Goal: Use online tool/utility: Use online tool/utility

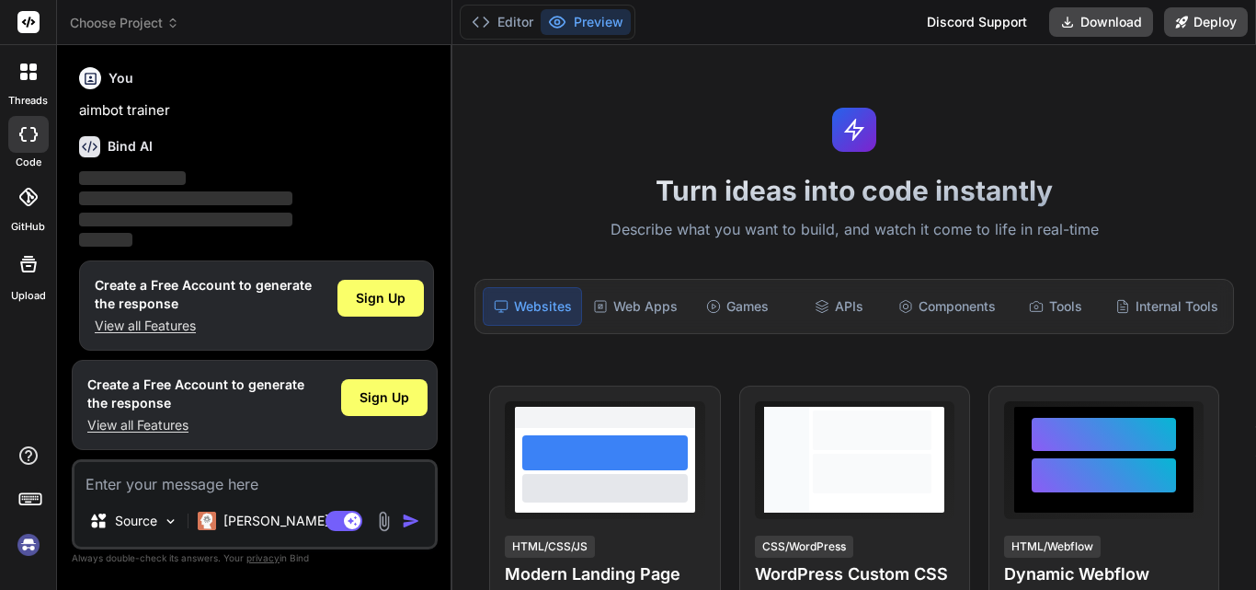
scroll to position [9, 0]
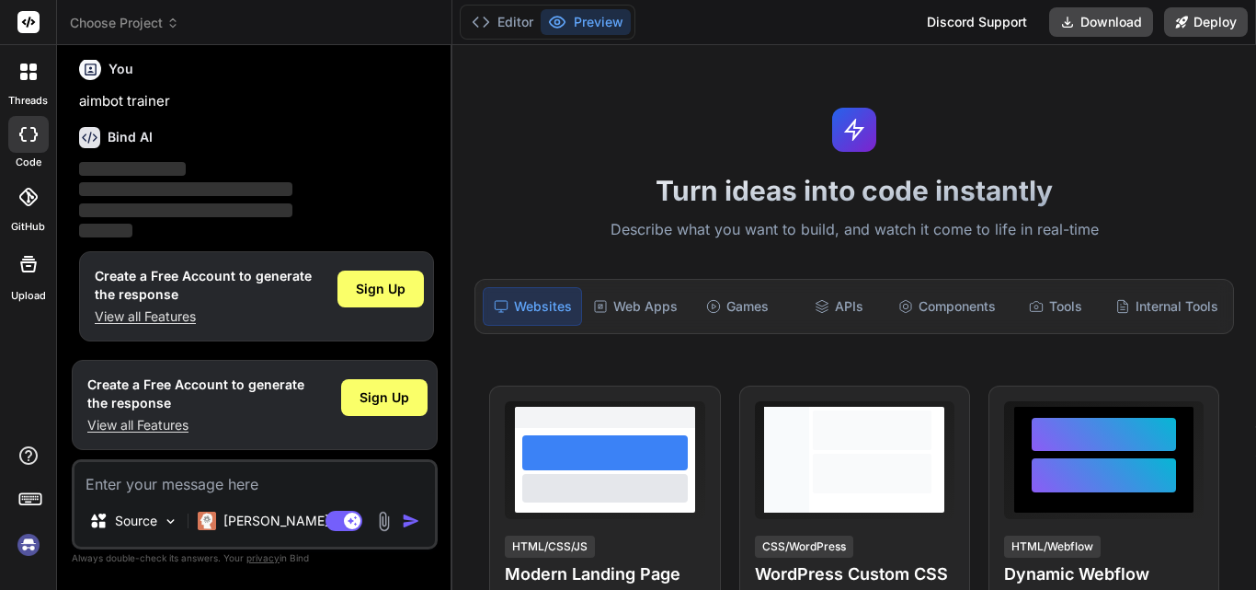
type textarea "x"
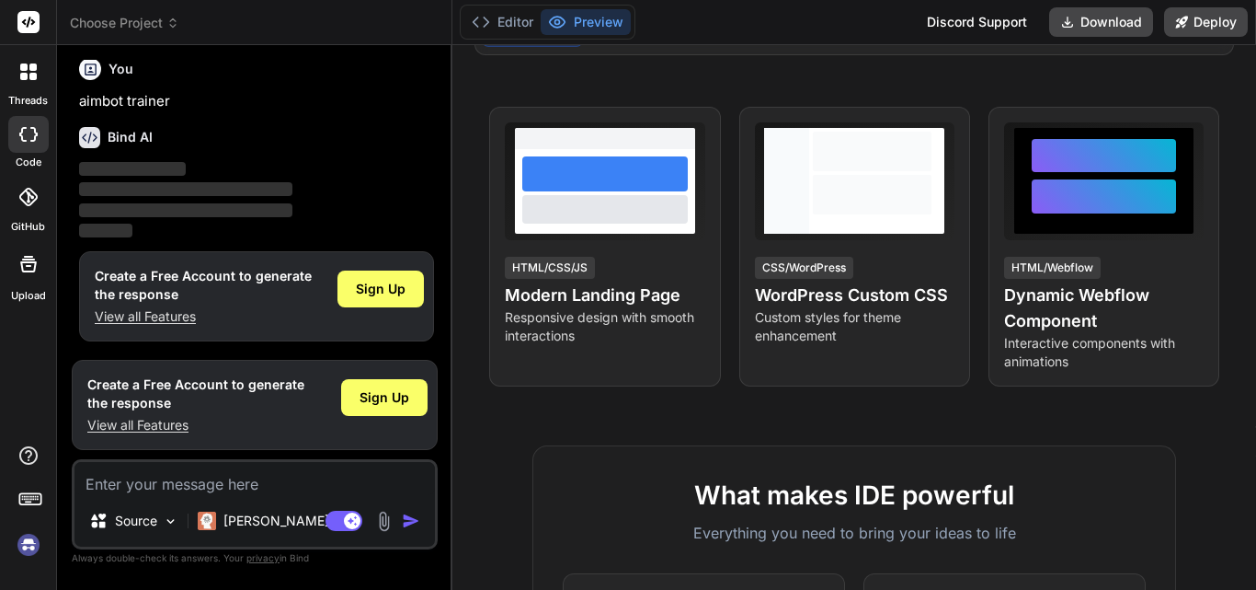
scroll to position [184, 0]
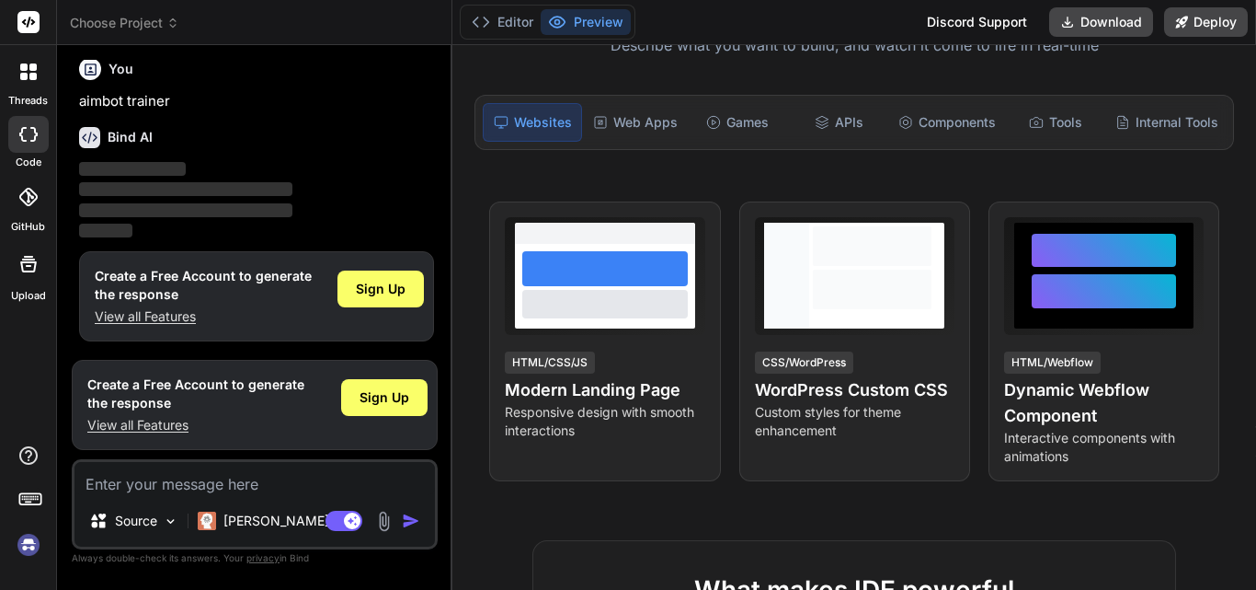
click at [153, 203] on span "‌" at bounding box center [185, 210] width 213 height 14
click at [137, 98] on p "aimbot trainer" at bounding box center [256, 101] width 355 height 21
copy div "aimbot trainer"
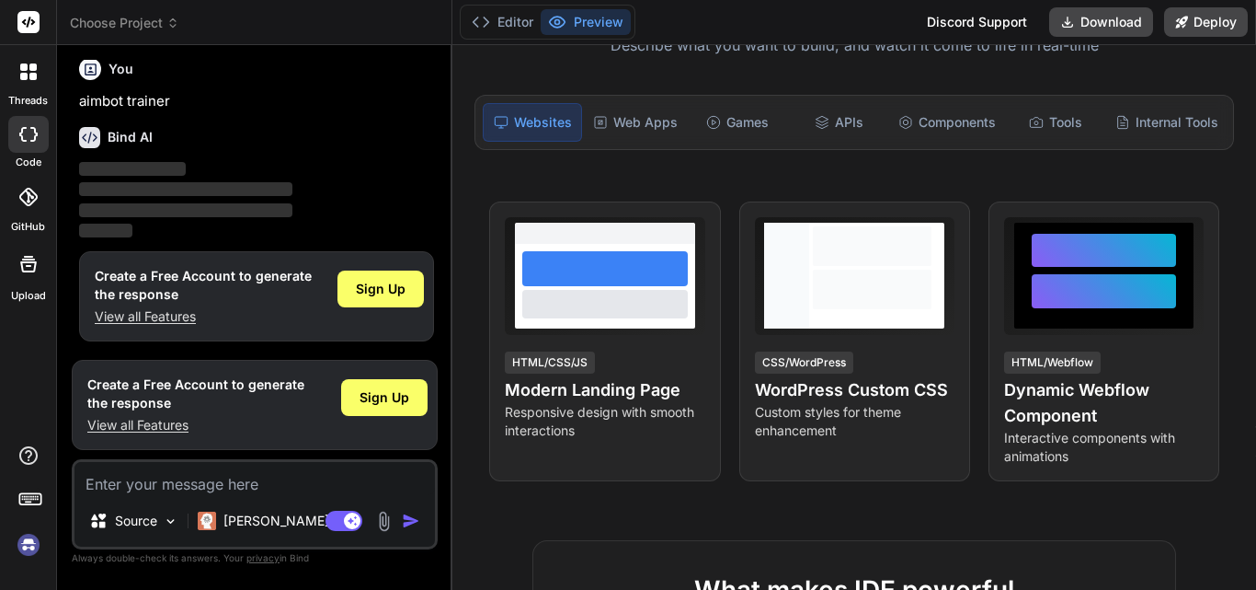
click at [181, 486] on textarea at bounding box center [255, 478] width 361 height 33
type textarea "h"
type textarea "x"
type textarea "he"
type textarea "x"
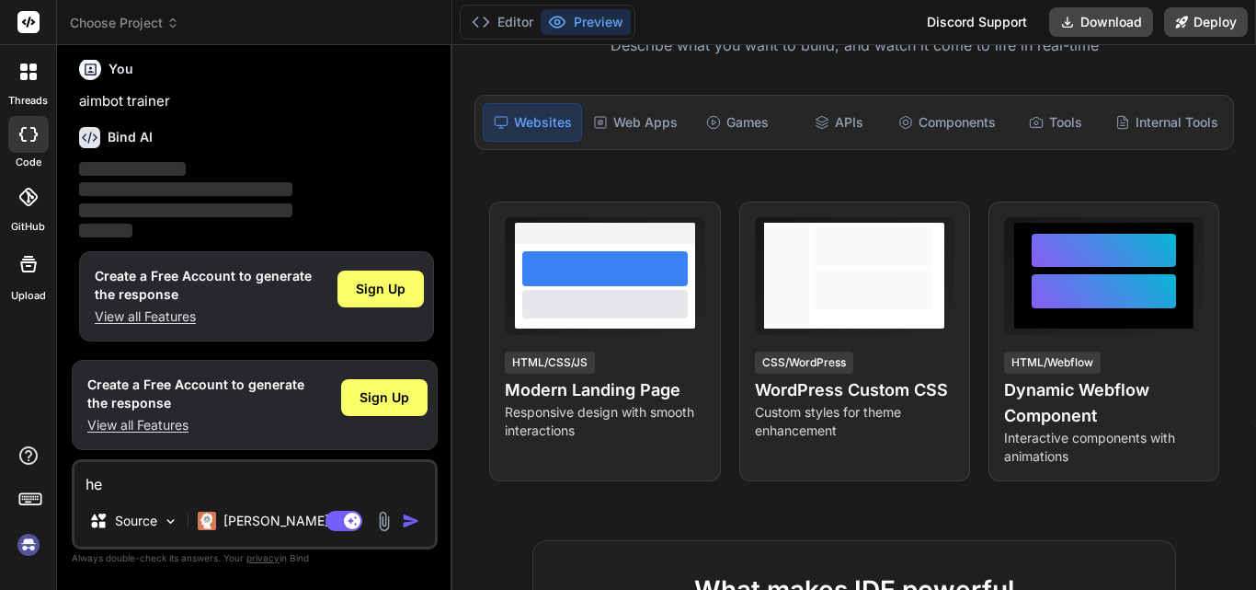
type textarea "hey"
type textarea "x"
type textarea "hey"
click at [419, 512] on img "button" at bounding box center [411, 520] width 18 height 18
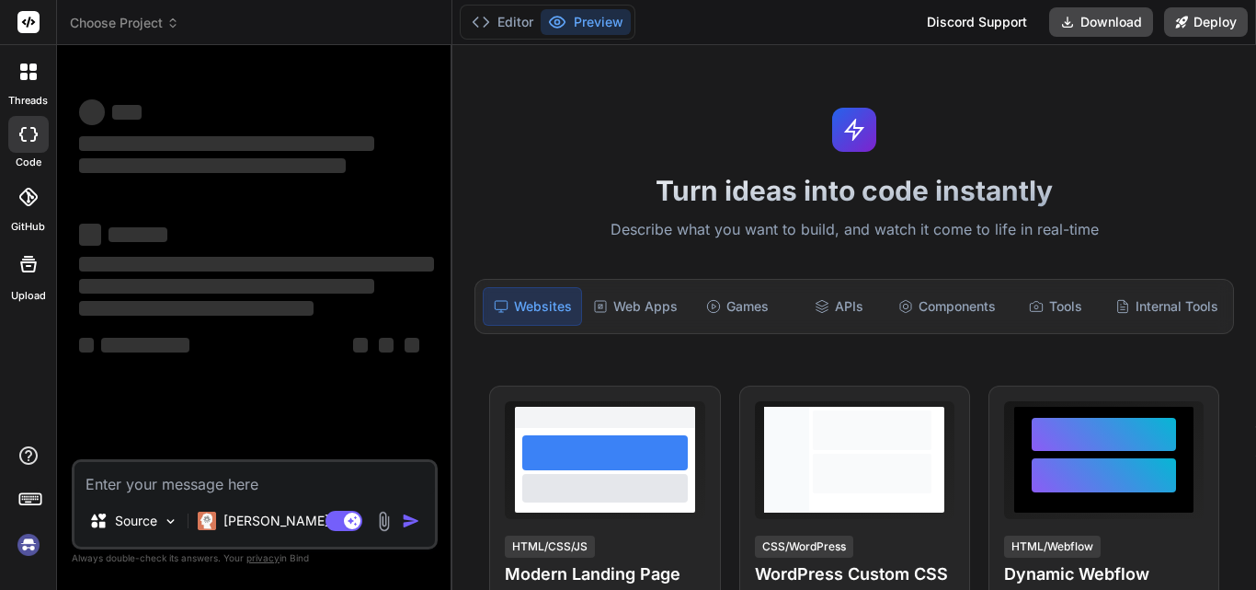
type textarea "x"
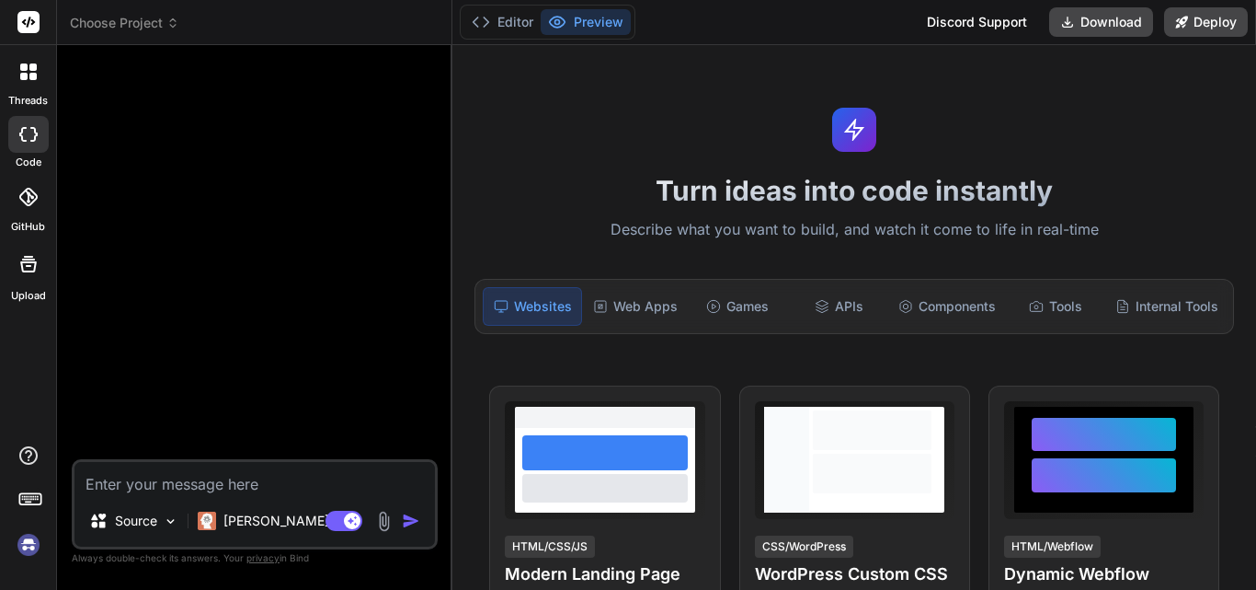
click at [175, 480] on textarea at bounding box center [255, 478] width 361 height 33
type textarea "h"
type textarea "x"
type textarea "he"
type textarea "x"
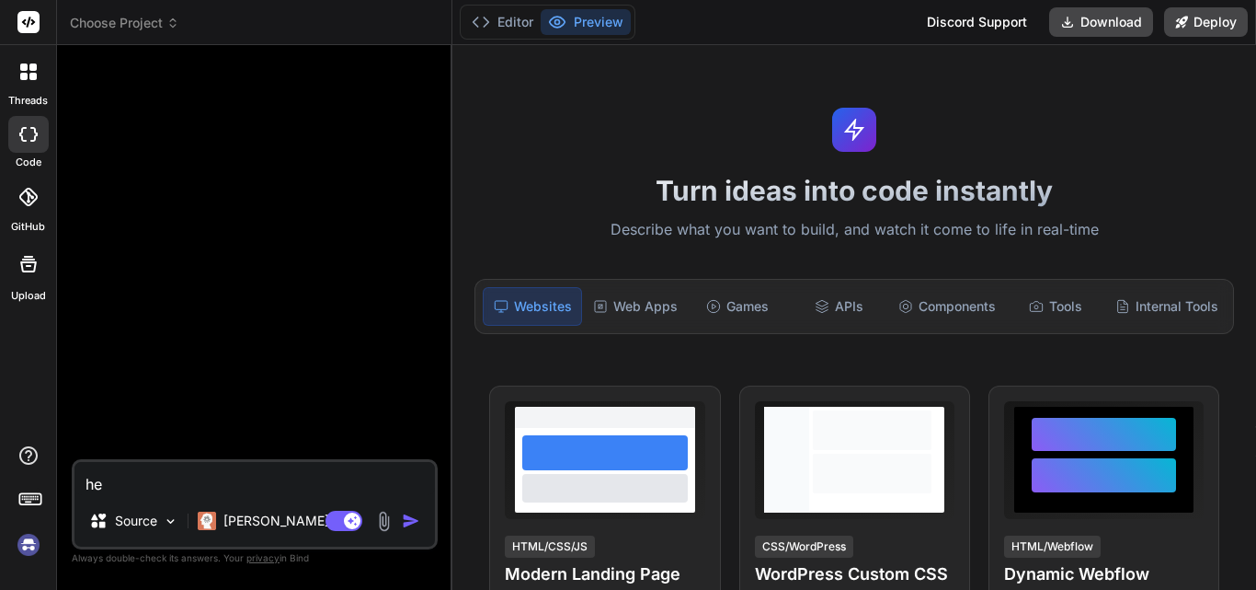
type textarea "hey"
type textarea "x"
type textarea "hey"
click at [413, 521] on img "button" at bounding box center [411, 520] width 18 height 18
type textarea "x"
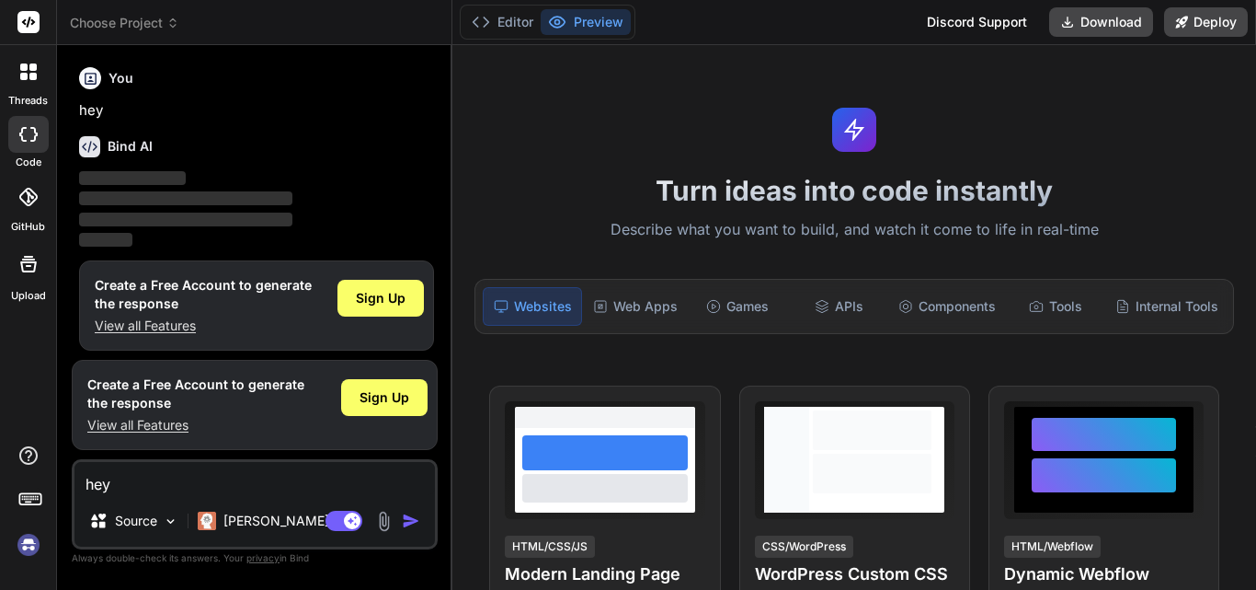
scroll to position [9, 0]
